Goal: Task Accomplishment & Management: Use online tool/utility

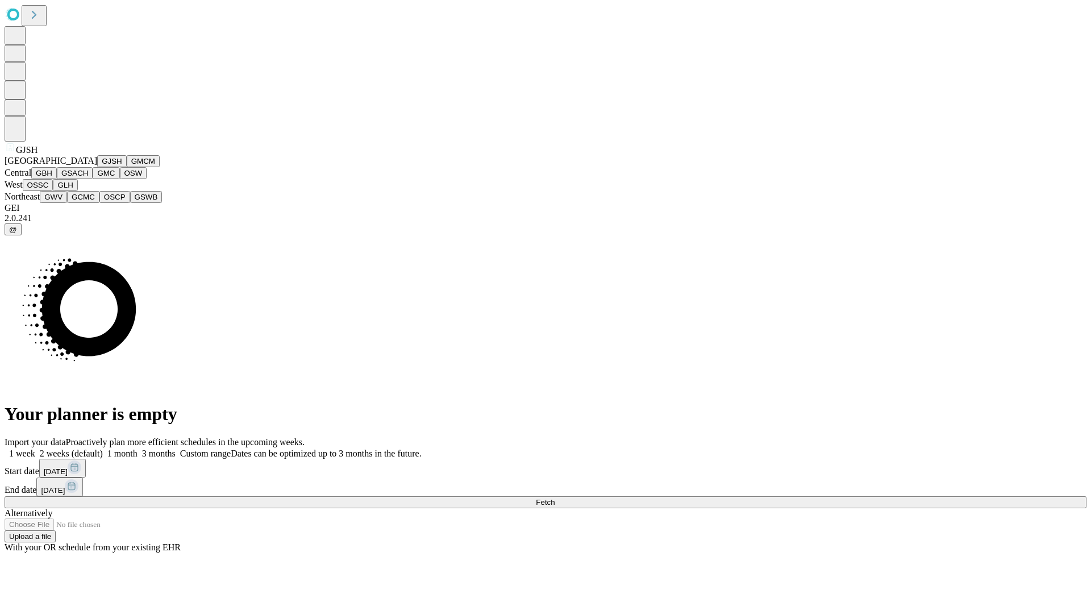
click at [97, 167] on button "GJSH" at bounding box center [112, 161] width 30 height 12
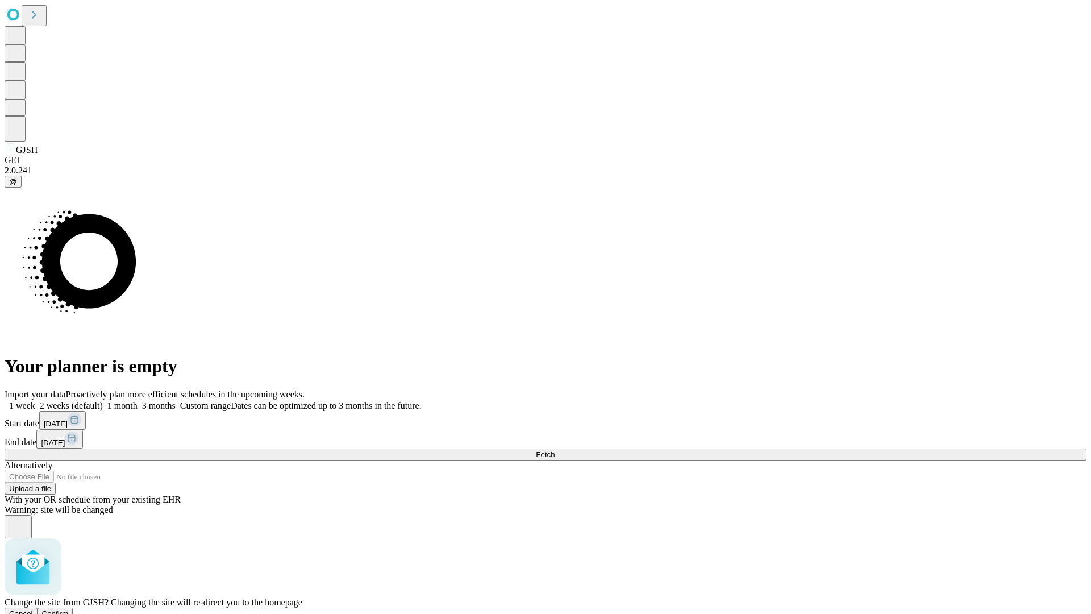
click at [69, 609] on span "Confirm" at bounding box center [55, 613] width 27 height 9
click at [137, 401] on label "1 month" at bounding box center [120, 406] width 35 height 10
click at [554, 450] on span "Fetch" at bounding box center [545, 454] width 19 height 9
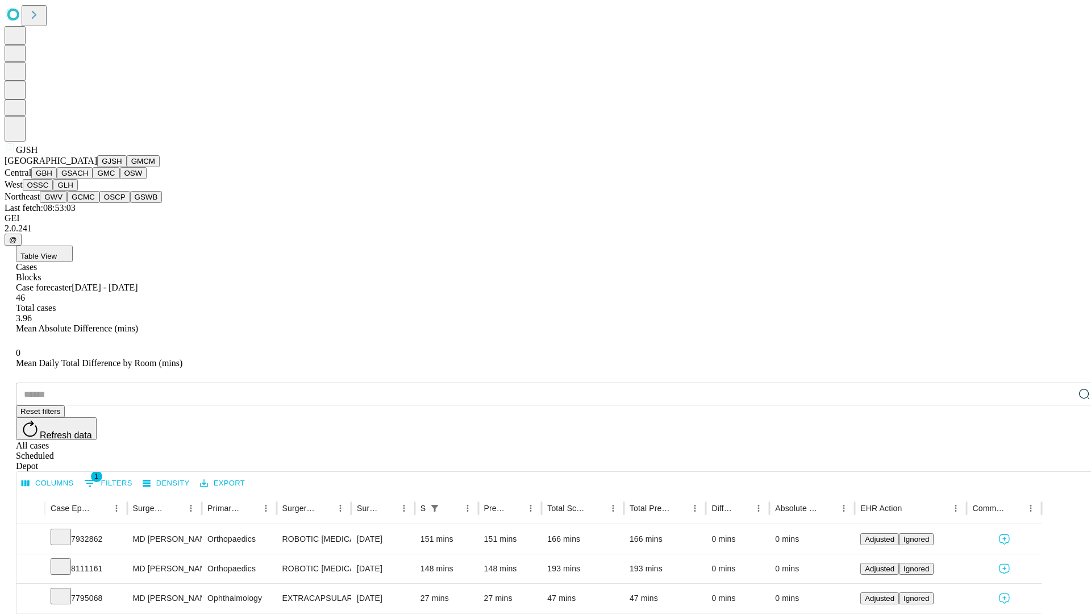
click at [127, 167] on button "GMCM" at bounding box center [143, 161] width 33 height 12
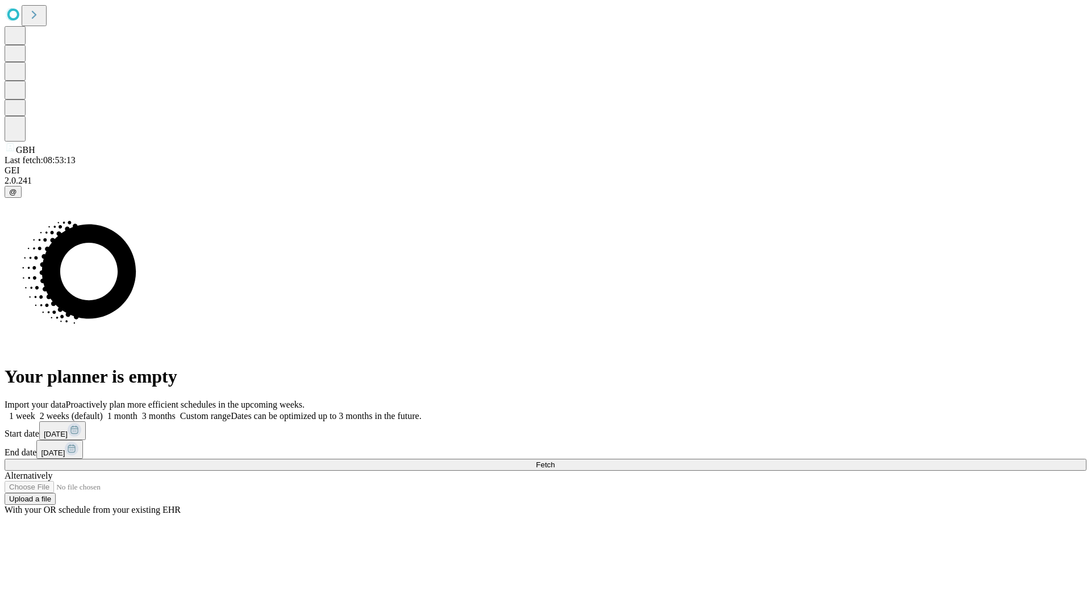
click at [137, 411] on label "1 month" at bounding box center [120, 416] width 35 height 10
click at [554, 460] on span "Fetch" at bounding box center [545, 464] width 19 height 9
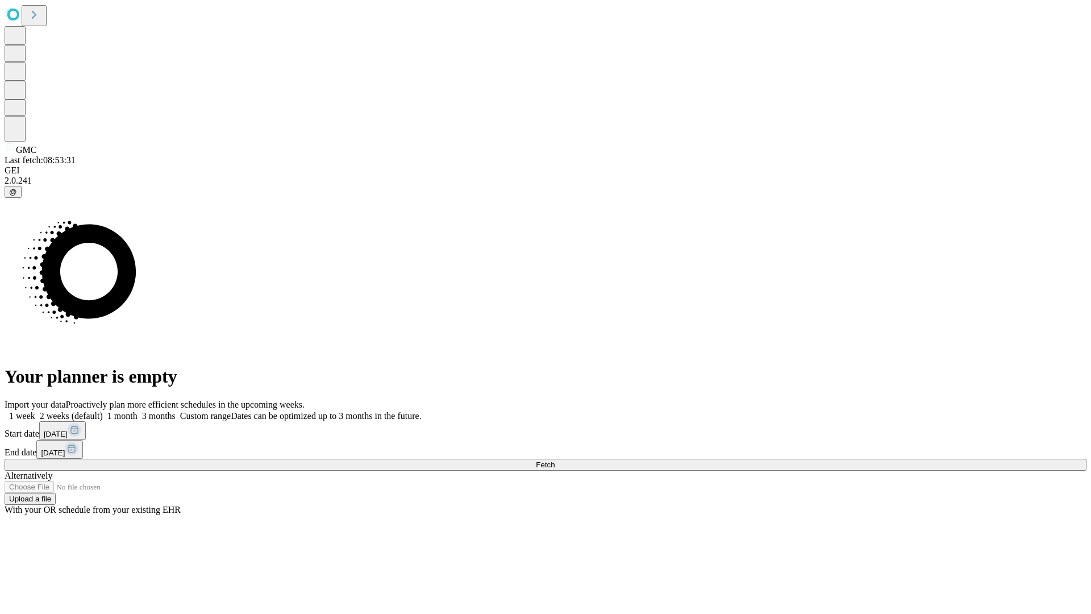
click at [137, 411] on label "1 month" at bounding box center [120, 416] width 35 height 10
click at [554, 460] on span "Fetch" at bounding box center [545, 464] width 19 height 9
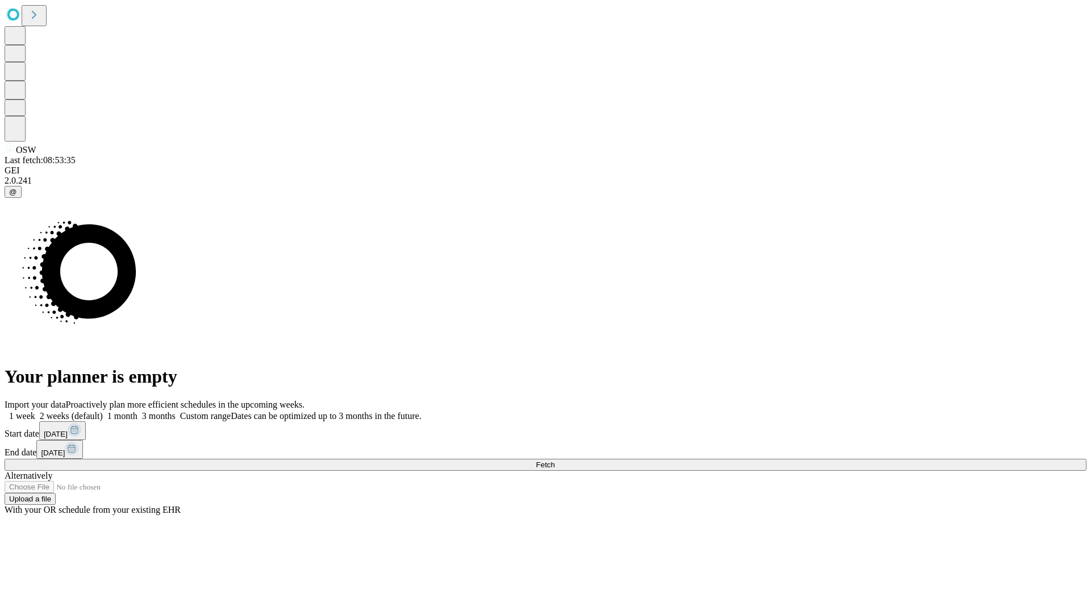
click at [554, 460] on span "Fetch" at bounding box center [545, 464] width 19 height 9
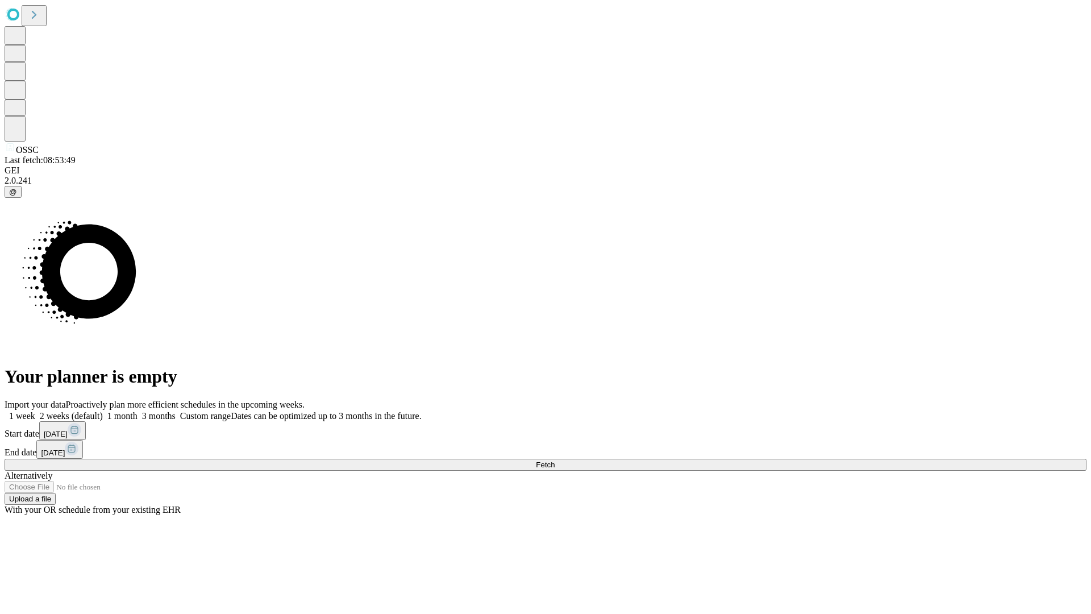
click at [137, 411] on label "1 month" at bounding box center [120, 416] width 35 height 10
click at [554, 460] on span "Fetch" at bounding box center [545, 464] width 19 height 9
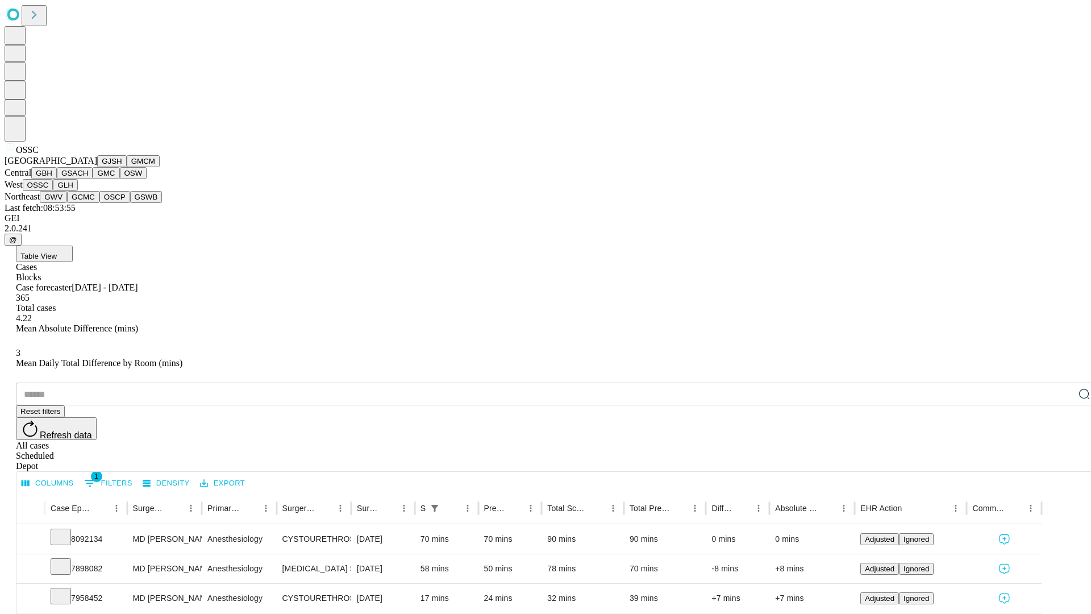
click at [77, 191] on button "GLH" at bounding box center [65, 185] width 24 height 12
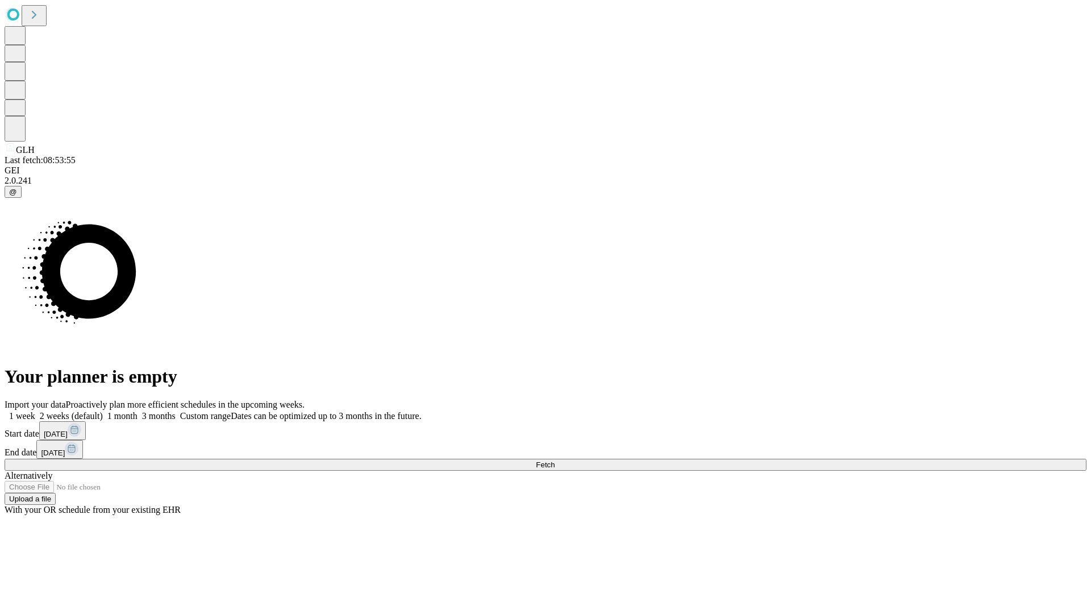
click at [137, 411] on label "1 month" at bounding box center [120, 416] width 35 height 10
click at [554, 460] on span "Fetch" at bounding box center [545, 464] width 19 height 9
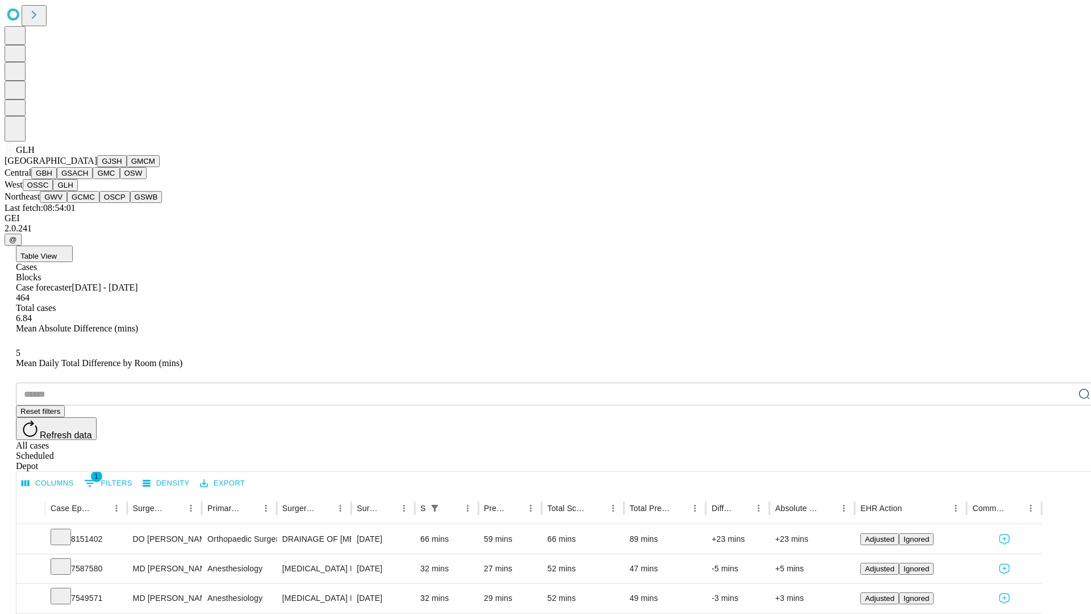
click at [67, 203] on button "GWV" at bounding box center [53, 197] width 27 height 12
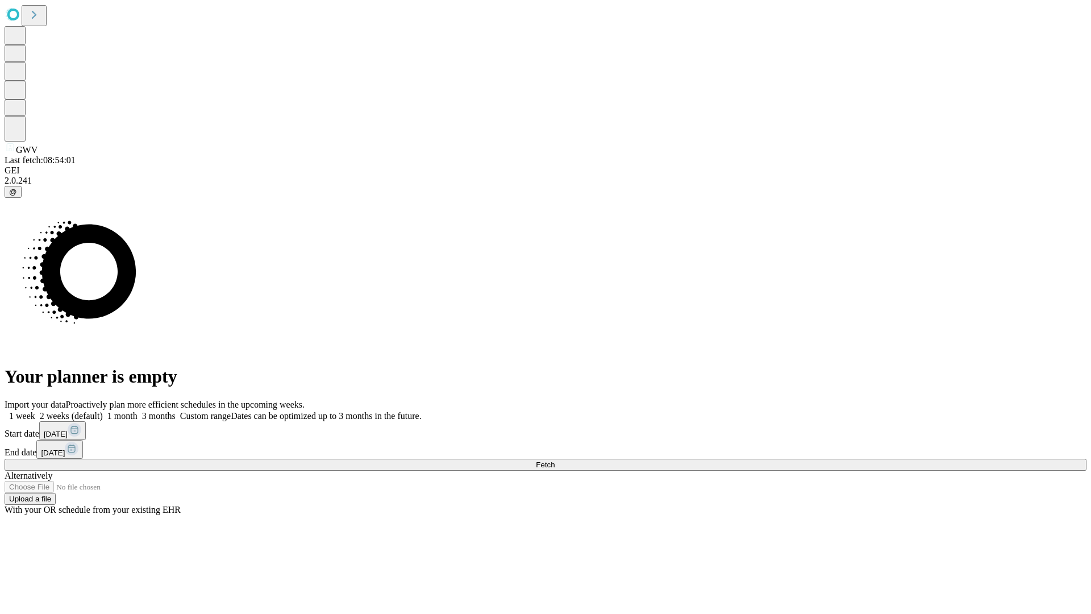
click at [137, 411] on label "1 month" at bounding box center [120, 416] width 35 height 10
click at [554, 460] on span "Fetch" at bounding box center [545, 464] width 19 height 9
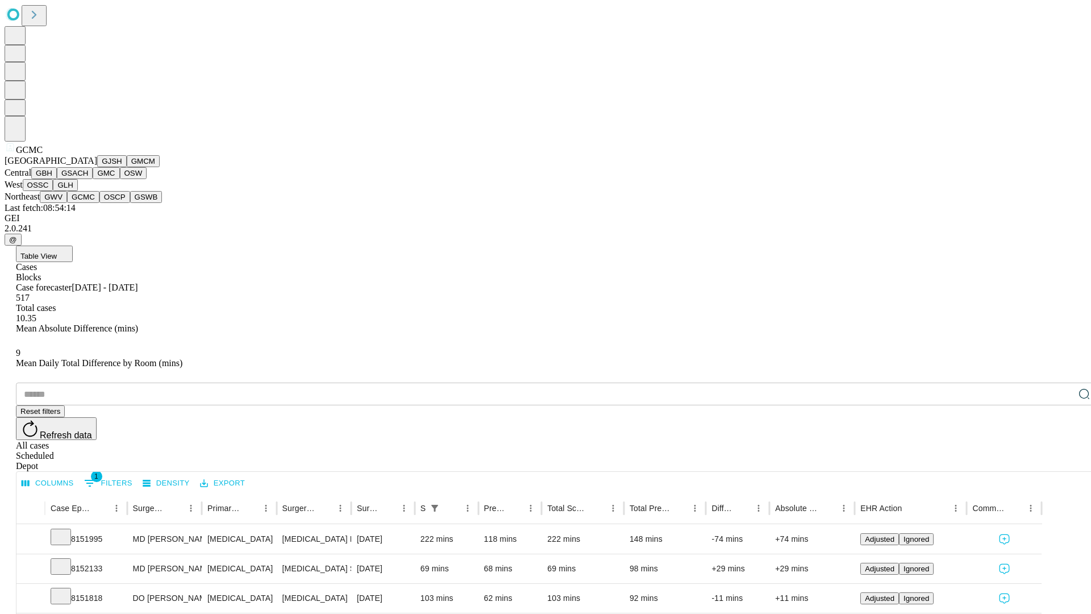
click at [99, 203] on button "OSCP" at bounding box center [114, 197] width 31 height 12
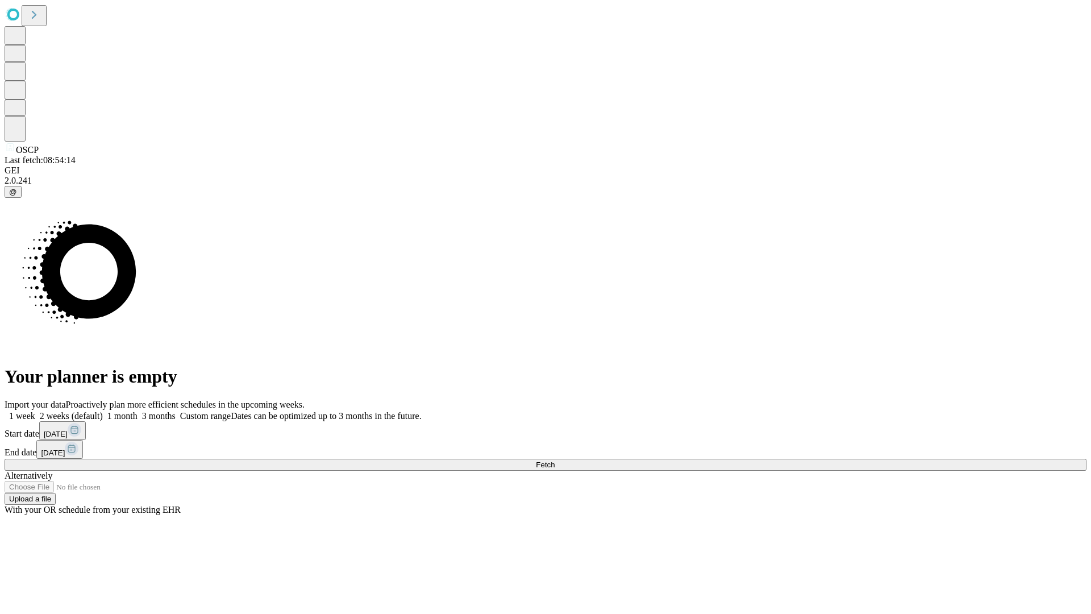
click at [137, 411] on label "1 month" at bounding box center [120, 416] width 35 height 10
click at [554, 460] on span "Fetch" at bounding box center [545, 464] width 19 height 9
